Goal: Transaction & Acquisition: Purchase product/service

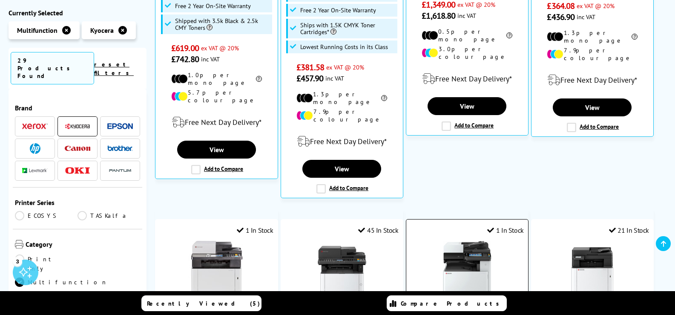
scroll to position [255, 0]
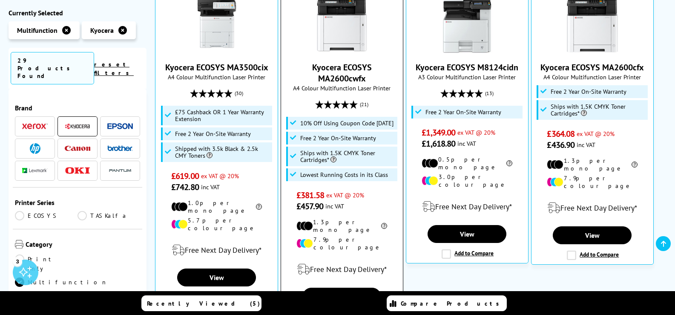
click at [336, 73] on link "Kyocera ECOSYS MA2600cwfx" at bounding box center [342, 73] width 60 height 22
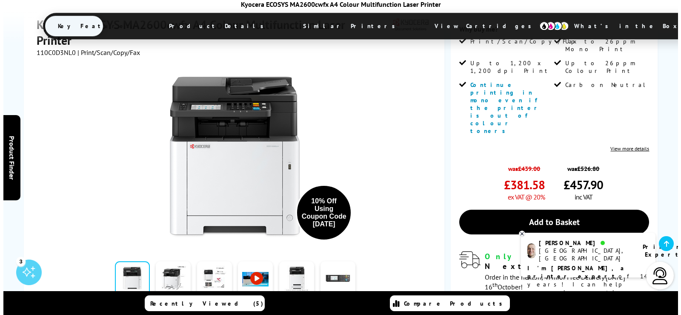
scroll to position [255, 0]
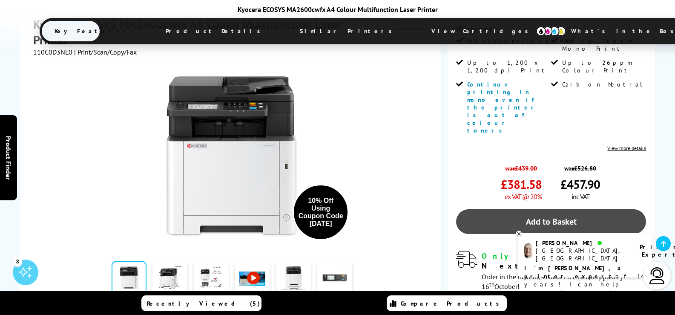
click at [545, 209] on link "Add to Basket" at bounding box center [551, 221] width 190 height 25
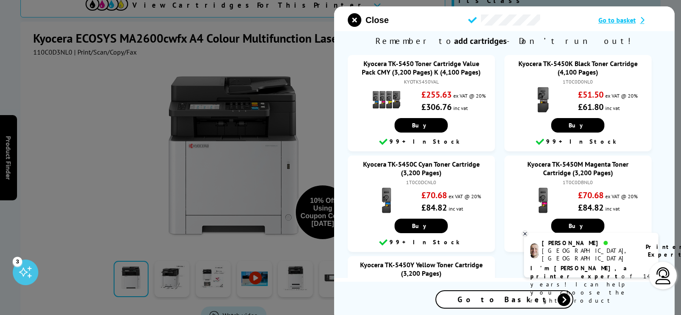
click at [507, 303] on span "Go to Basket" at bounding box center [505, 299] width 94 height 10
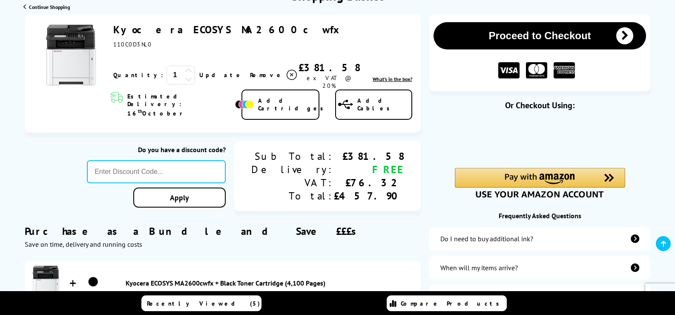
scroll to position [128, 0]
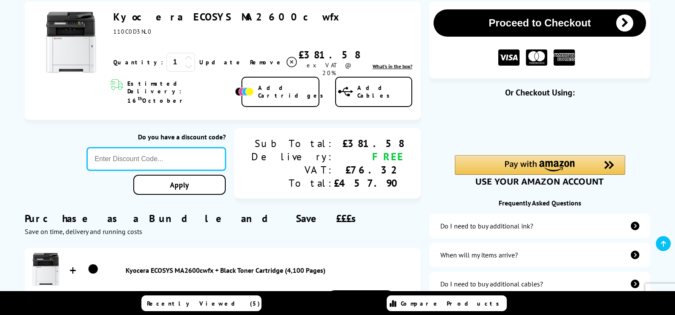
click at [183, 147] on input "text" at bounding box center [156, 158] width 139 height 23
type input "[DATE]"
click at [212, 173] on div "Proceed to Checkout Shopping Basket 1 Update" at bounding box center [337, 206] width 675 height 408
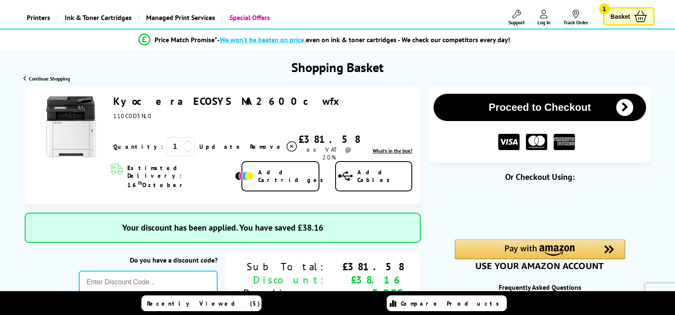
scroll to position [43, 0]
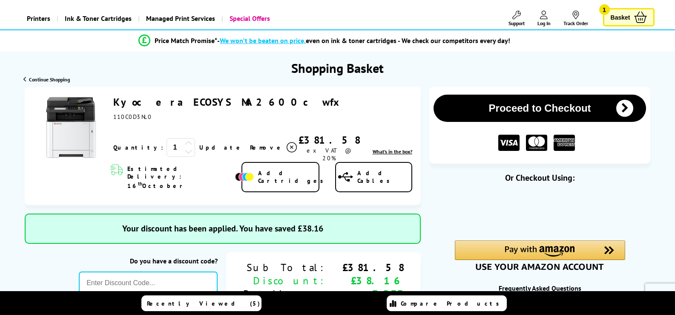
click at [286, 142] on icon at bounding box center [291, 147] width 10 height 10
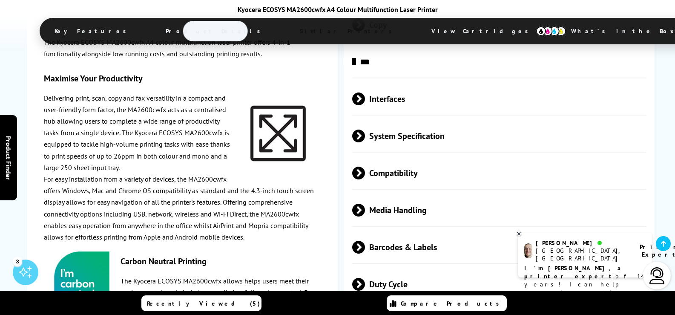
scroll to position [1660, 0]
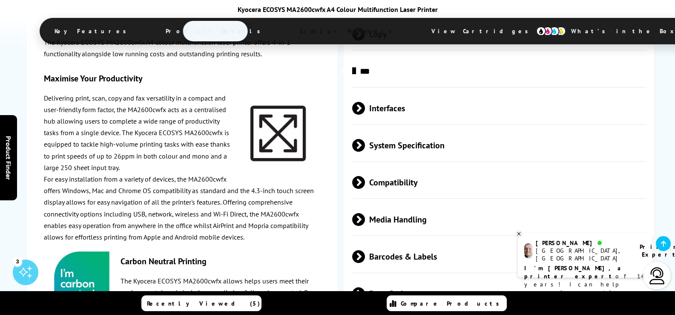
click at [365, 287] on span at bounding box center [365, 293] width 0 height 13
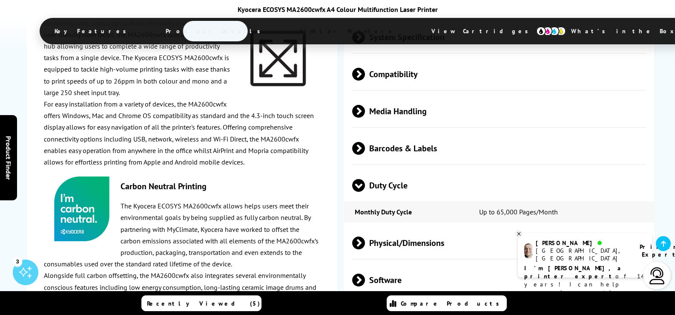
scroll to position [1788, 0]
